Goal: Task Accomplishment & Management: Complete application form

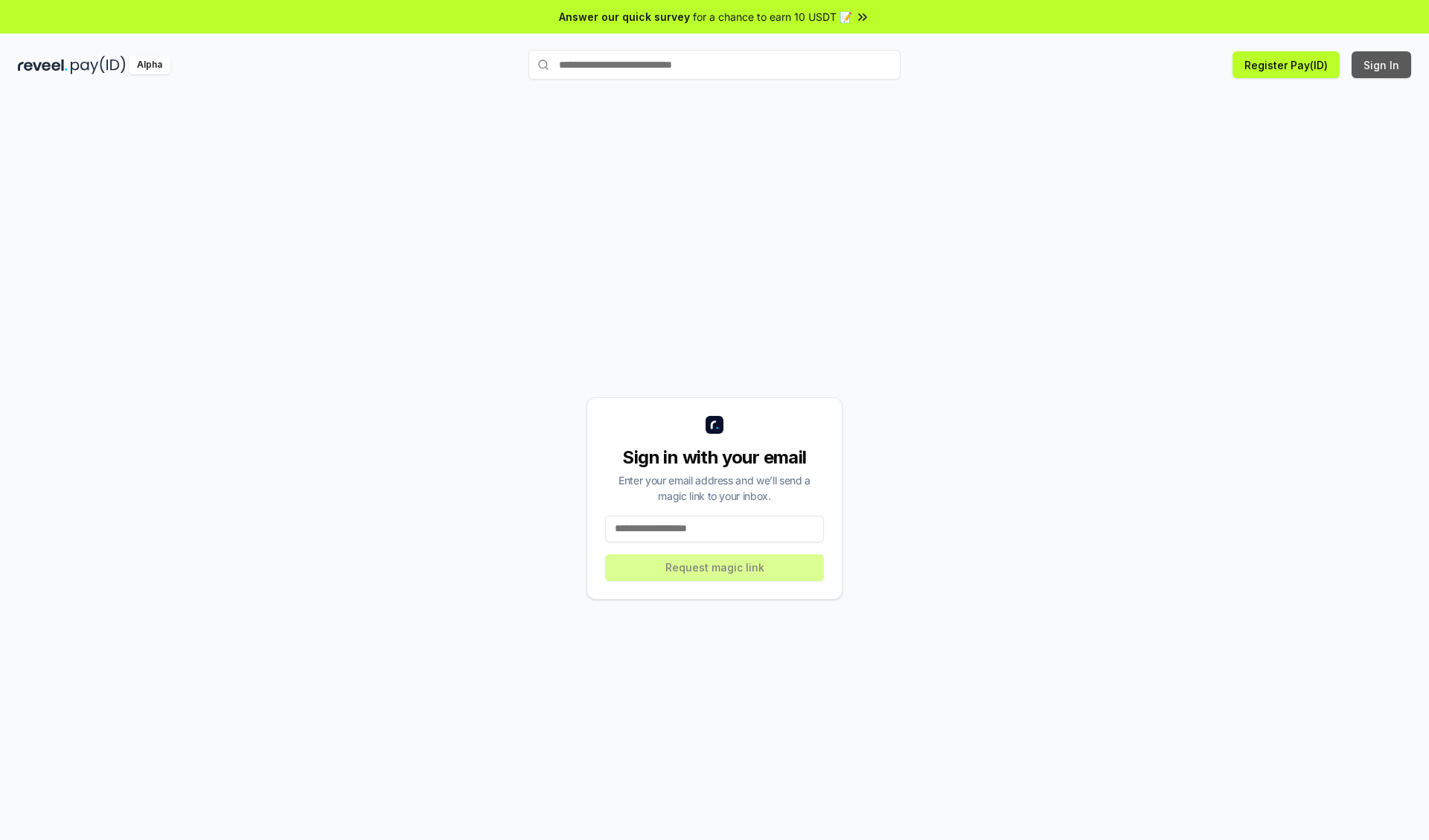
click at [1383, 65] on button "Sign In" at bounding box center [1381, 64] width 59 height 26
type input "**********"
click at [714, 567] on button "Request magic link" at bounding box center [714, 568] width 219 height 26
